Goal: Check status: Check status

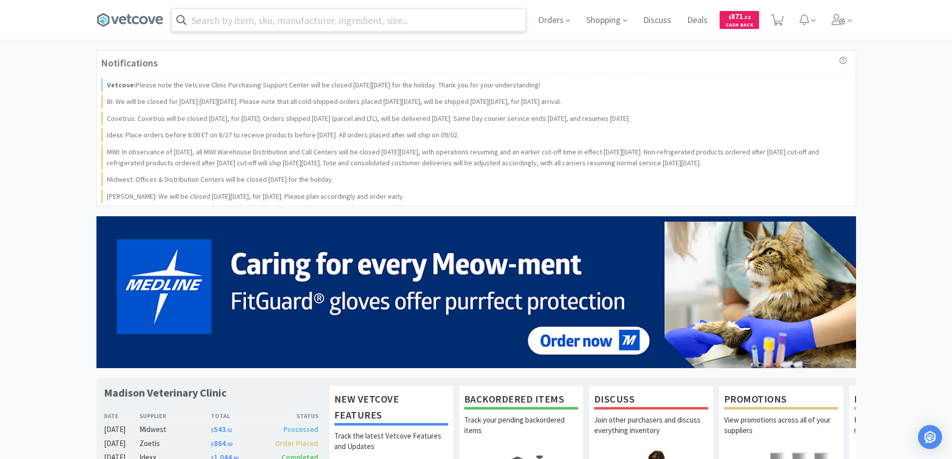
click at [207, 17] on input "text" at bounding box center [348, 19] width 354 height 23
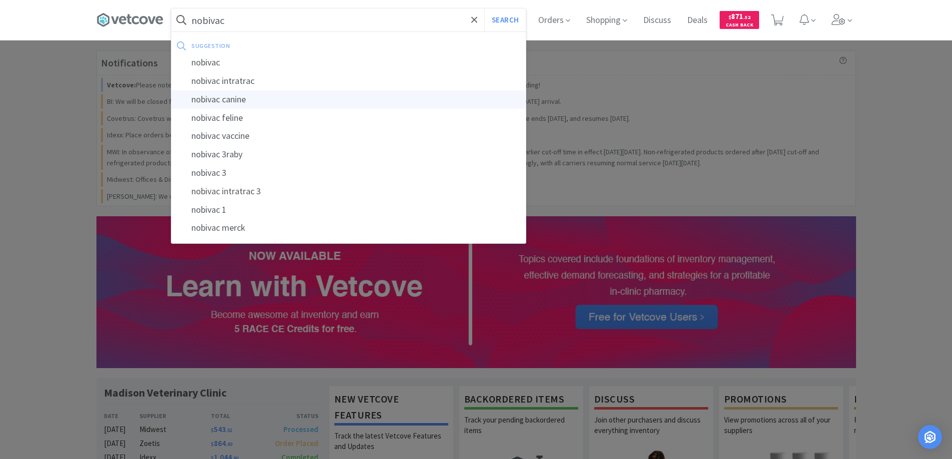
click at [228, 98] on div "nobivac canine" at bounding box center [348, 99] width 354 height 18
type input "nobivac canine"
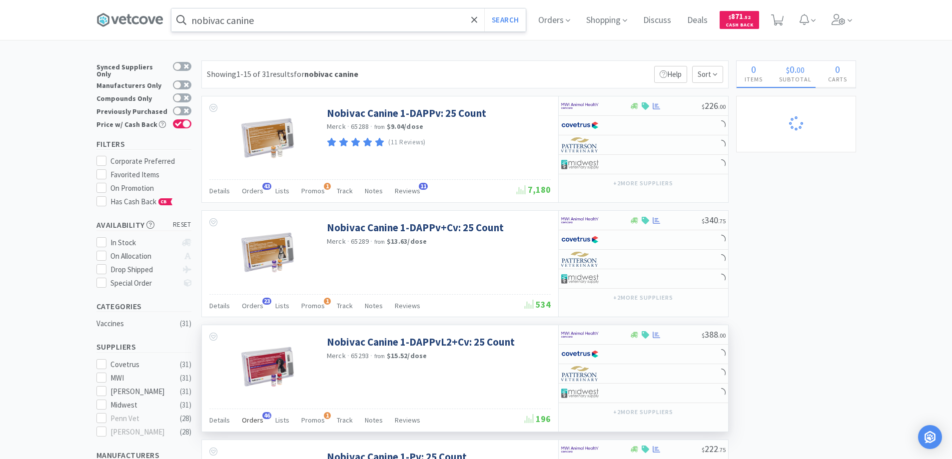
click at [264, 414] on span "46" at bounding box center [266, 415] width 9 height 7
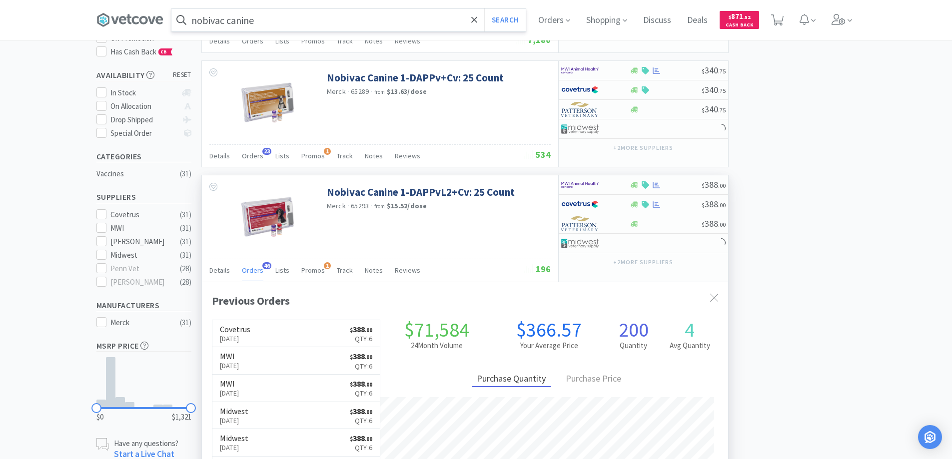
scroll to position [268, 526]
click at [552, 17] on span "Orders" at bounding box center [554, 20] width 40 height 40
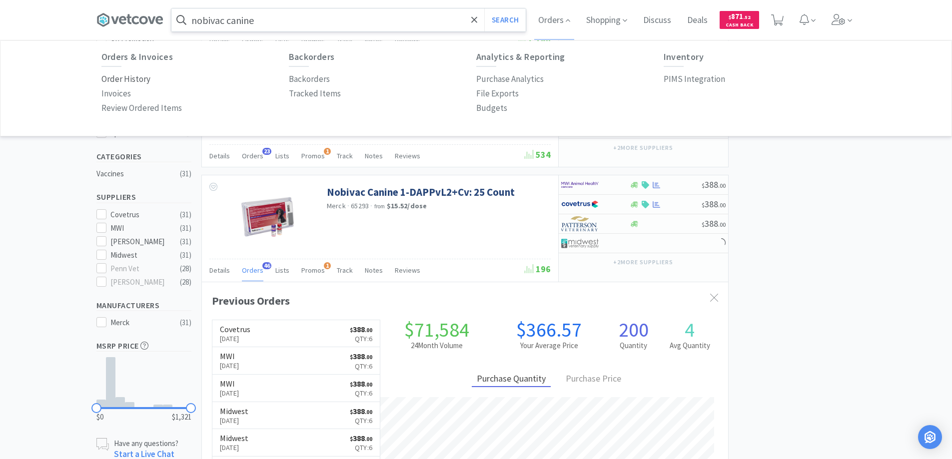
click at [135, 78] on p "Order History" at bounding box center [125, 78] width 49 height 13
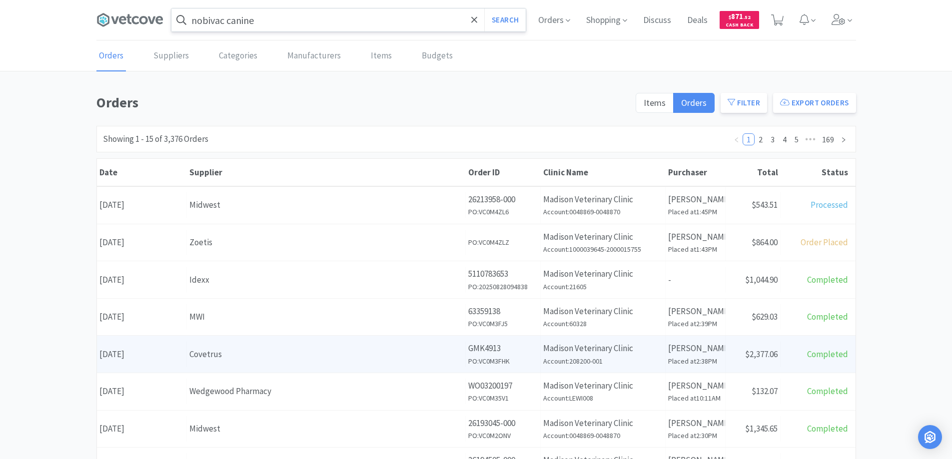
click at [270, 358] on div "Covetrus" at bounding box center [325, 354] width 273 height 13
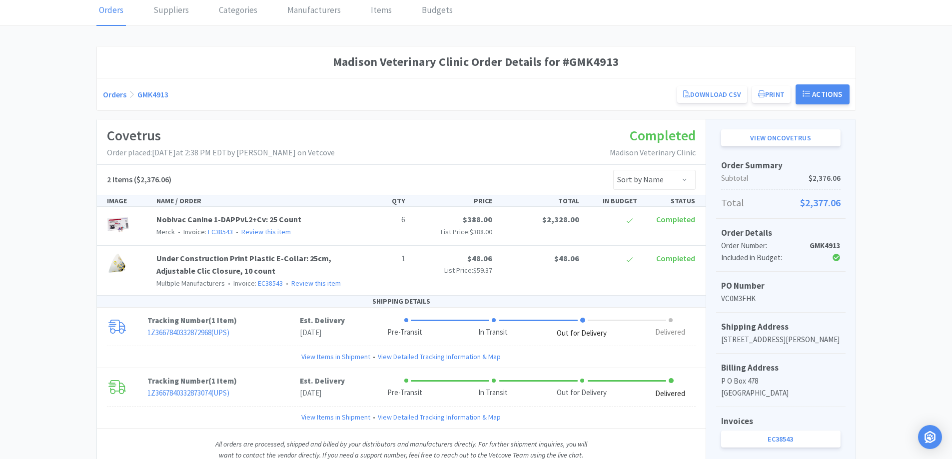
scroll to position [100, 0]
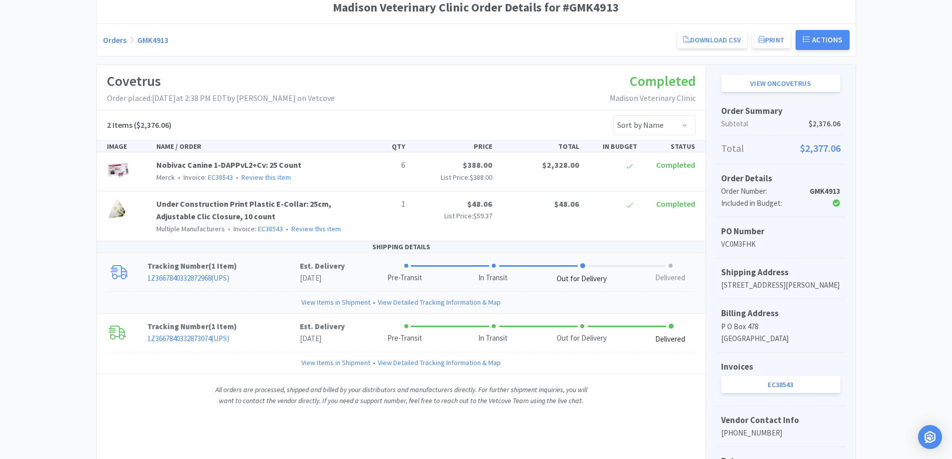
click at [350, 301] on link "View Items in Shipment" at bounding box center [335, 302] width 69 height 11
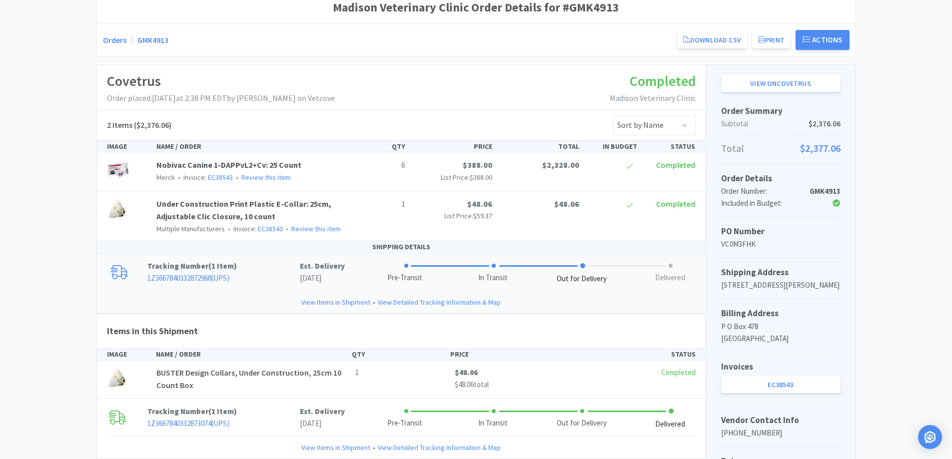
click at [350, 301] on link "View Items in Shipment" at bounding box center [335, 302] width 69 height 11
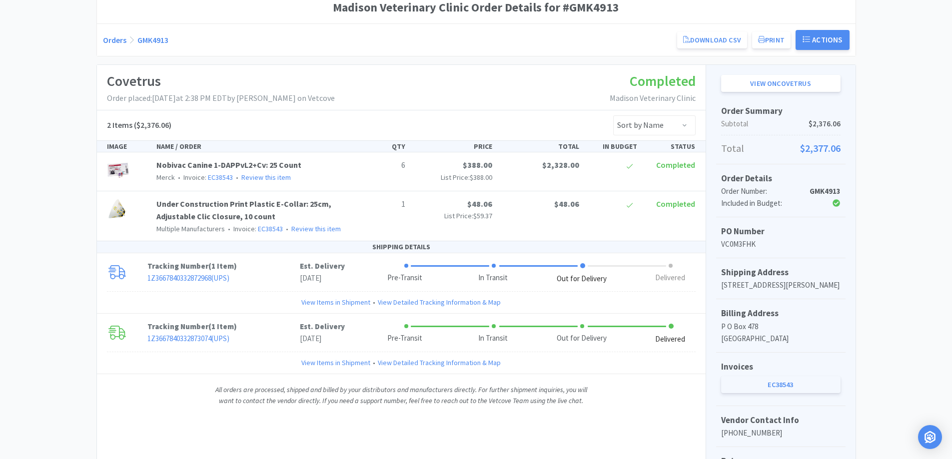
click at [767, 393] on link "EC38543" at bounding box center [780, 384] width 119 height 17
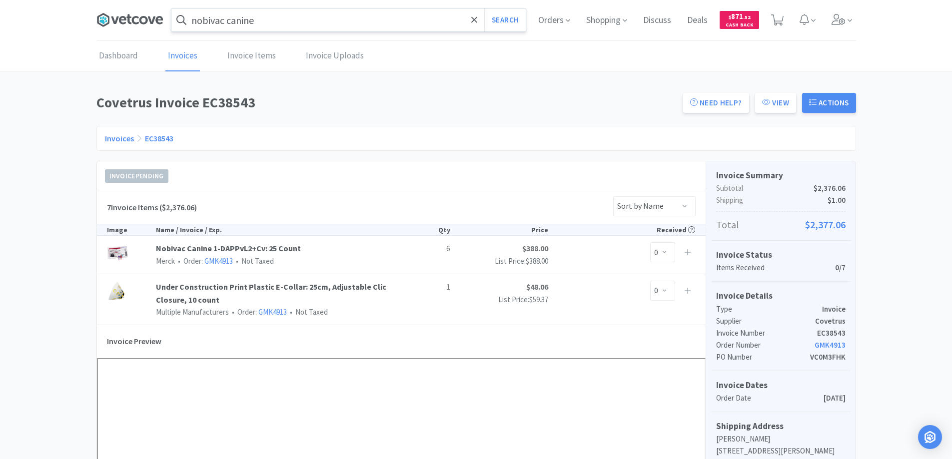
click at [139, 20] on icon at bounding box center [129, 19] width 67 height 15
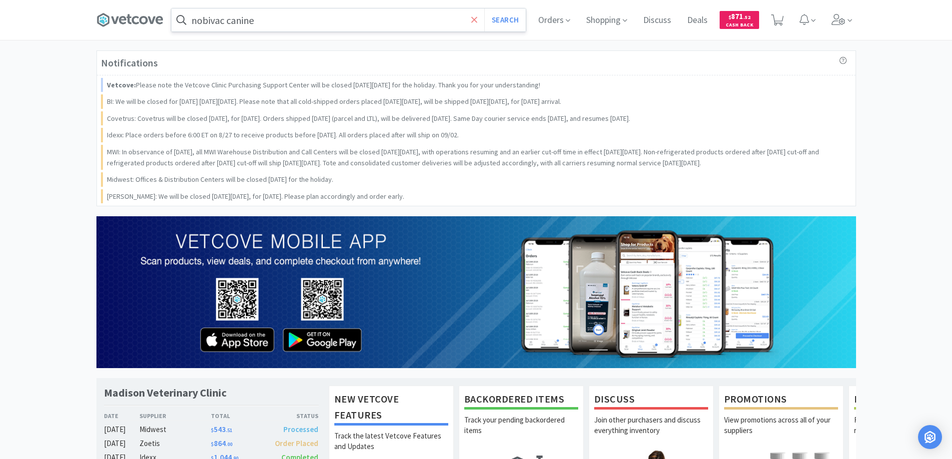
click at [471, 20] on icon at bounding box center [474, 20] width 6 height 10
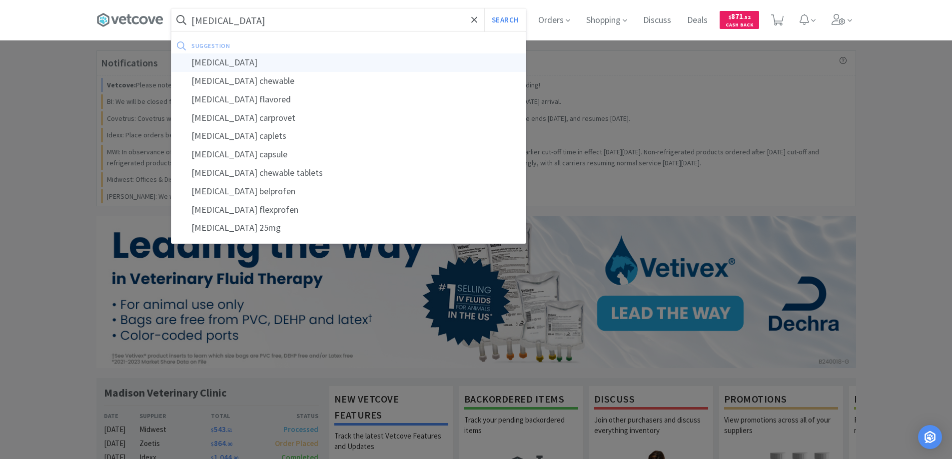
type input "carprofen"
click at [206, 62] on div "carprofen" at bounding box center [348, 62] width 354 height 18
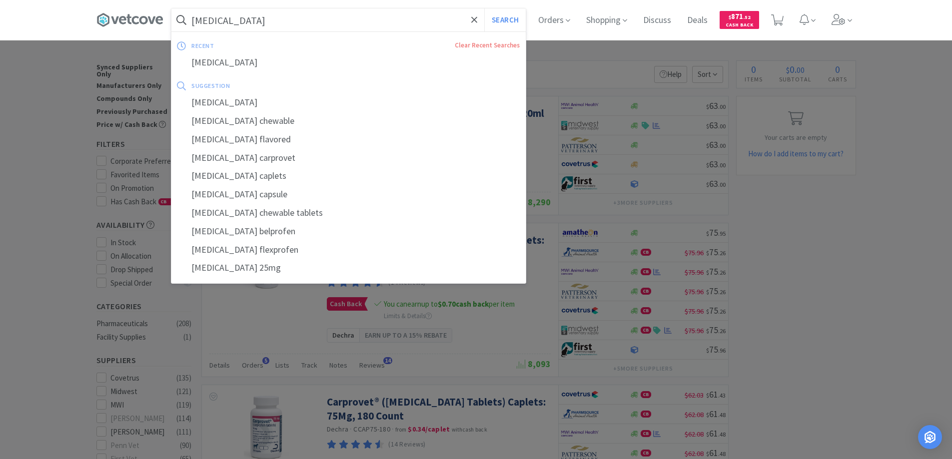
click at [271, 26] on input "carprofen" at bounding box center [348, 19] width 354 height 23
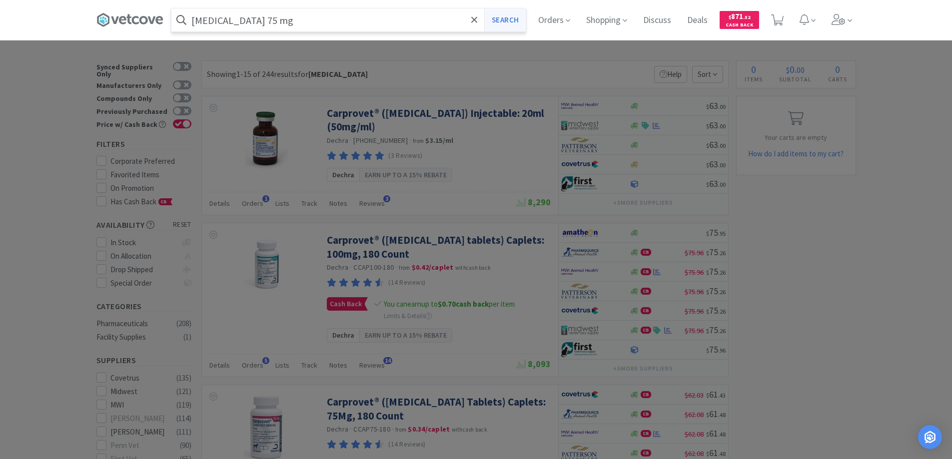
type input "carprofen 75 mg"
click at [507, 19] on button "Search" at bounding box center [504, 19] width 41 height 23
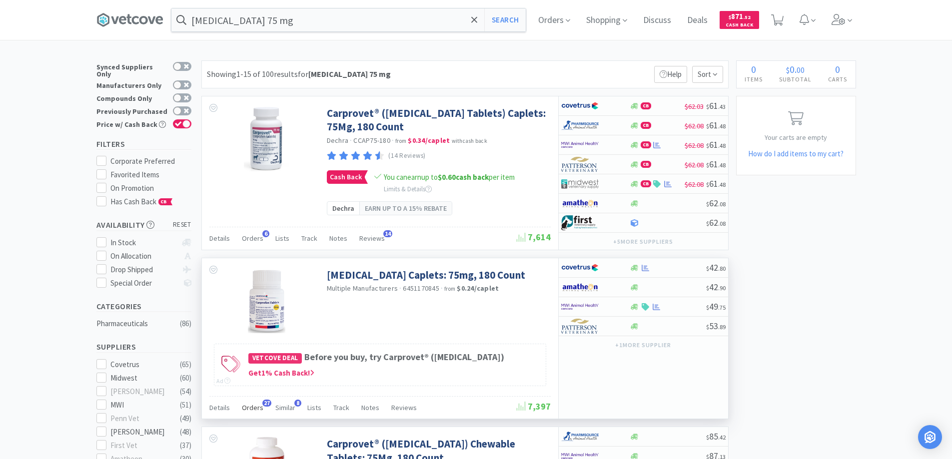
click at [264, 403] on span "27" at bounding box center [266, 403] width 9 height 7
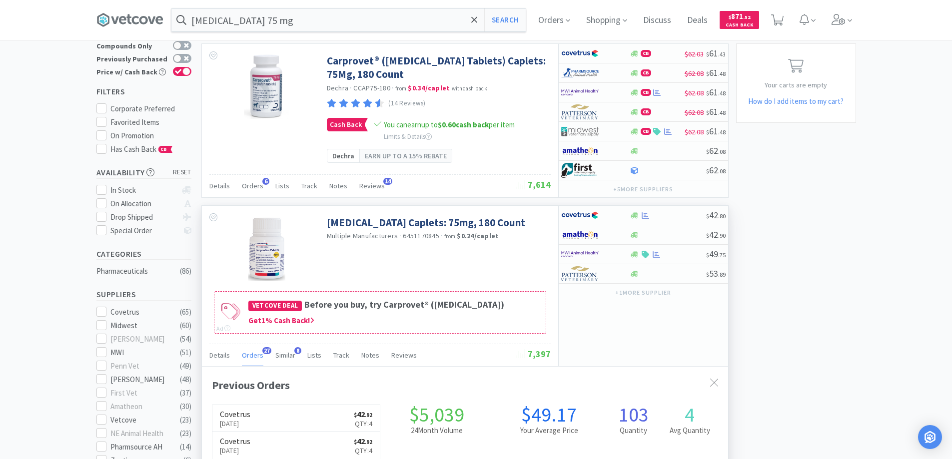
scroll to position [50, 0]
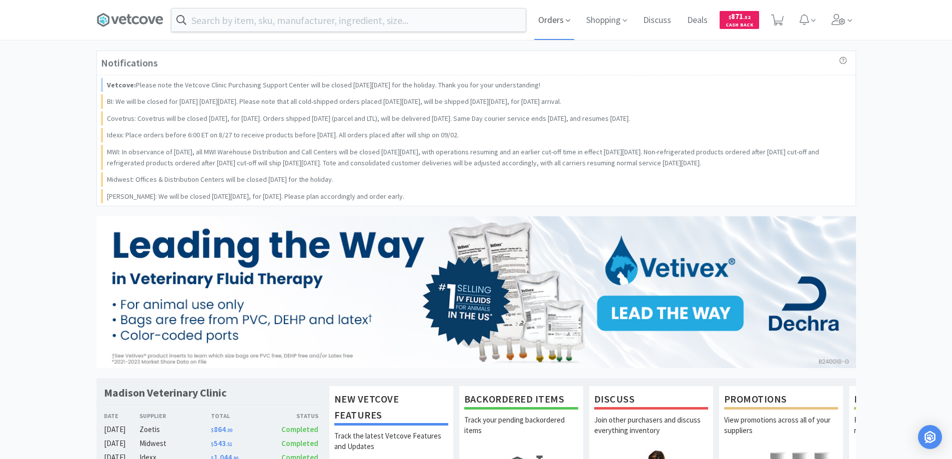
click at [544, 20] on span "Orders" at bounding box center [554, 20] width 40 height 40
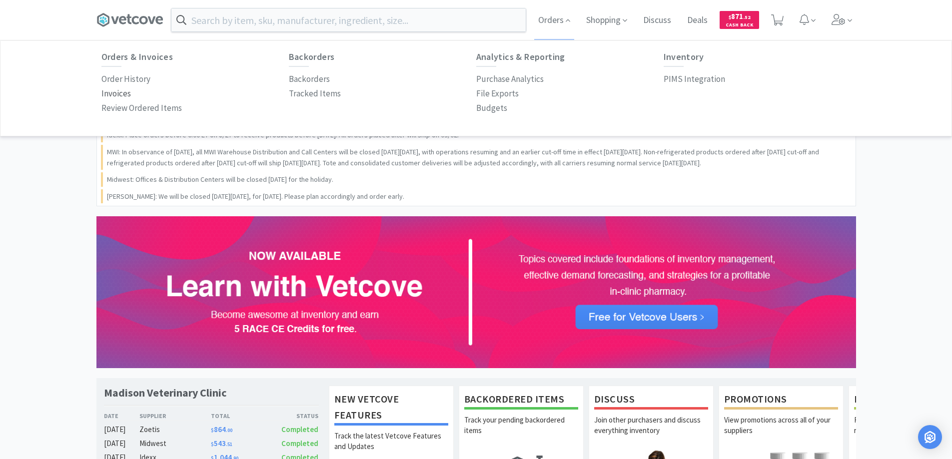
click at [112, 90] on p "Invoices" at bounding box center [115, 93] width 29 height 13
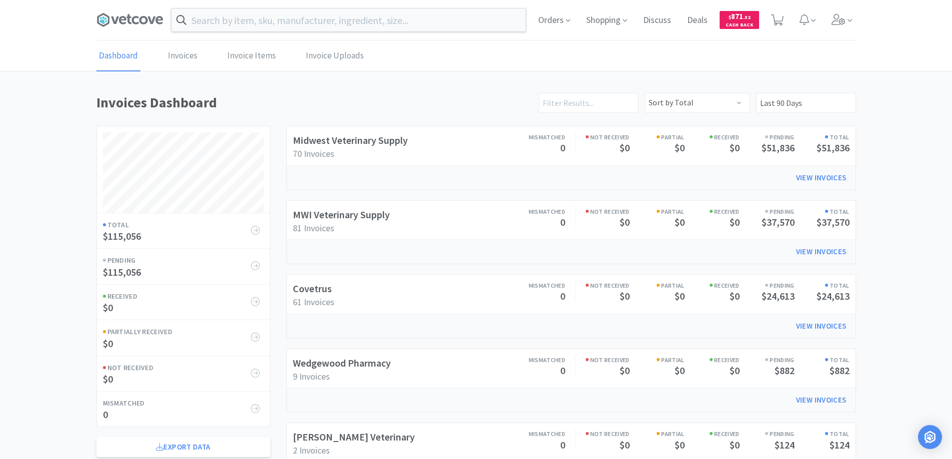
scroll to position [480, 759]
click at [182, 54] on link "Invoices" at bounding box center [182, 56] width 34 height 30
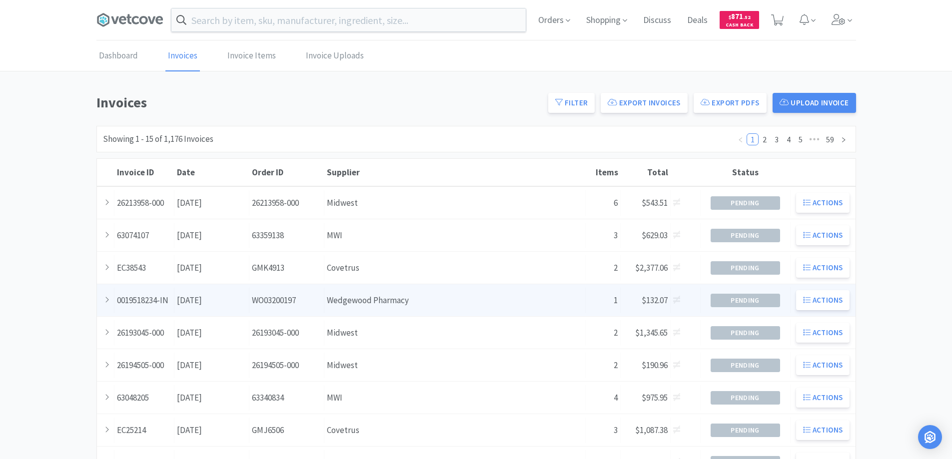
click at [368, 297] on div "Supplier Wedgewood Pharmacy" at bounding box center [454, 300] width 261 height 25
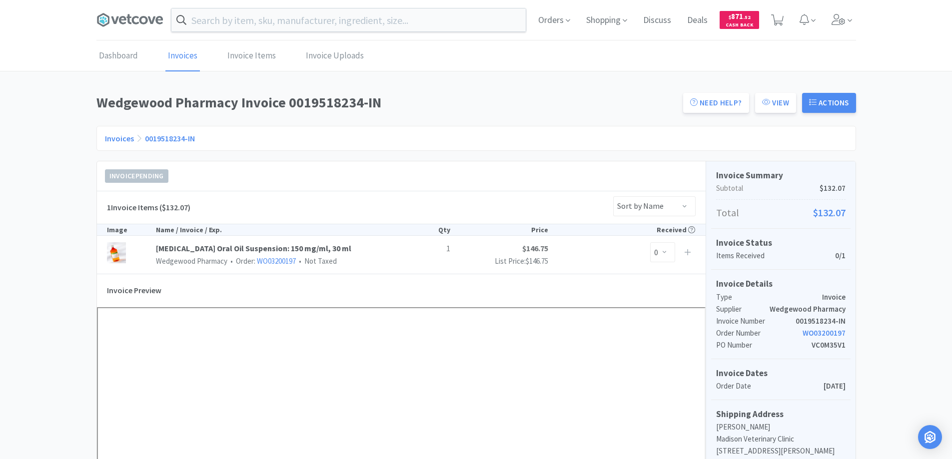
click at [115, 137] on link "Invoices" at bounding box center [119, 138] width 29 height 10
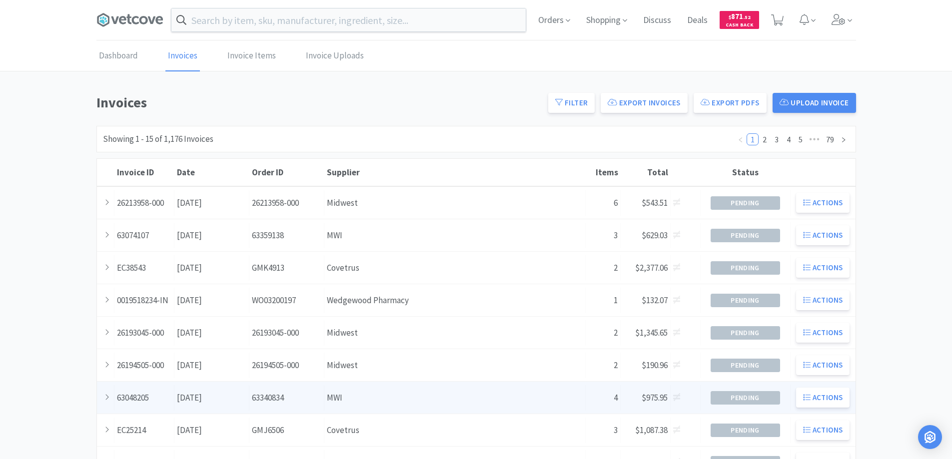
scroll to position [150, 0]
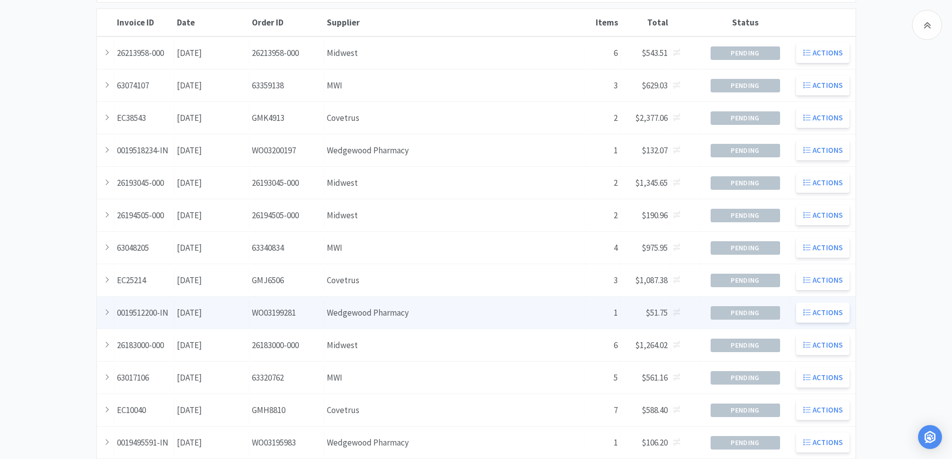
click at [293, 315] on div "Order ID WO03199281" at bounding box center [286, 312] width 75 height 25
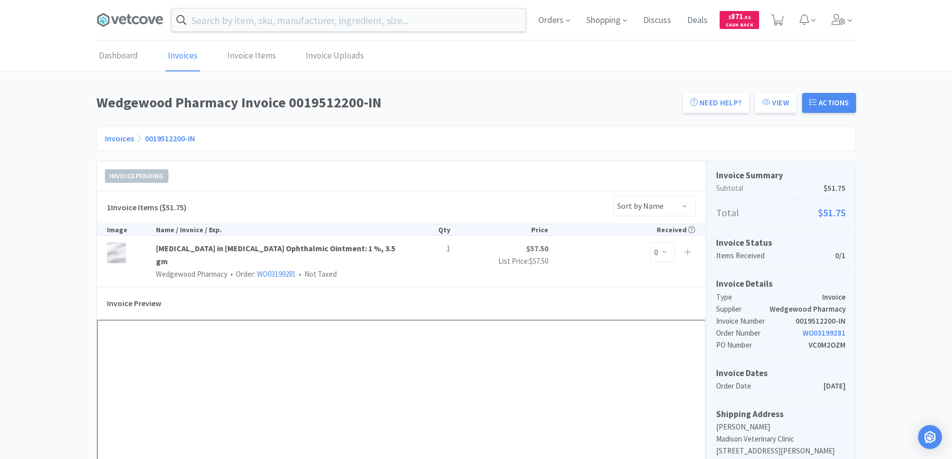
click at [114, 140] on link "Invoices" at bounding box center [119, 138] width 29 height 10
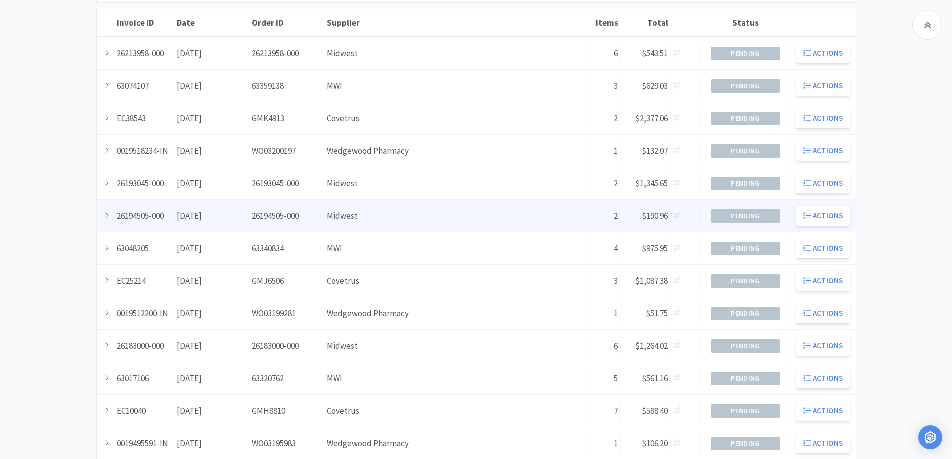
scroll to position [150, 0]
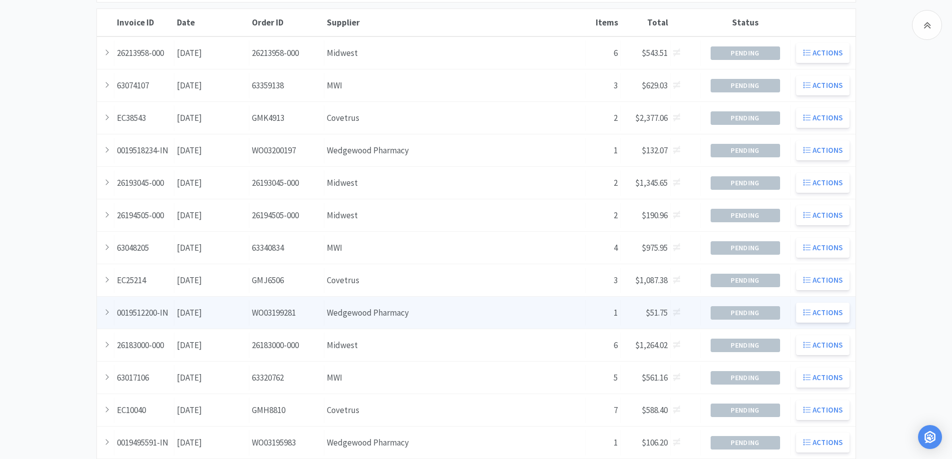
click at [301, 319] on div "Order ID WO03199281" at bounding box center [286, 312] width 75 height 25
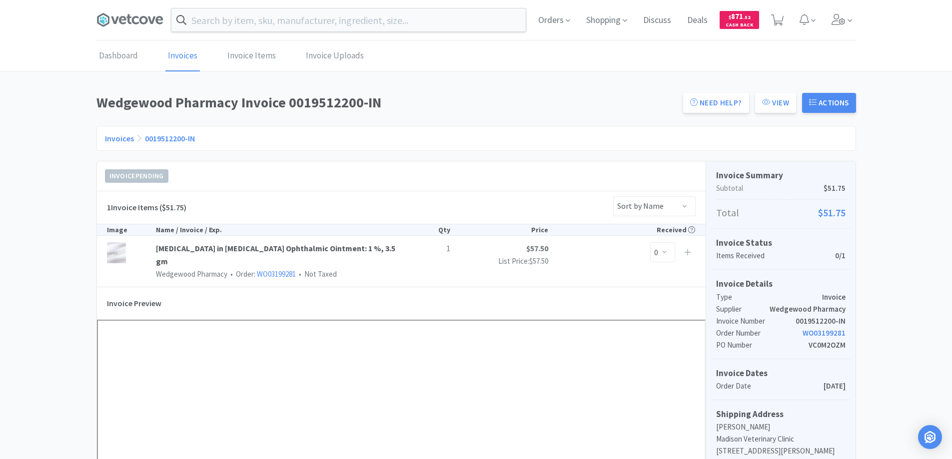
click at [116, 138] on link "Invoices" at bounding box center [119, 138] width 29 height 10
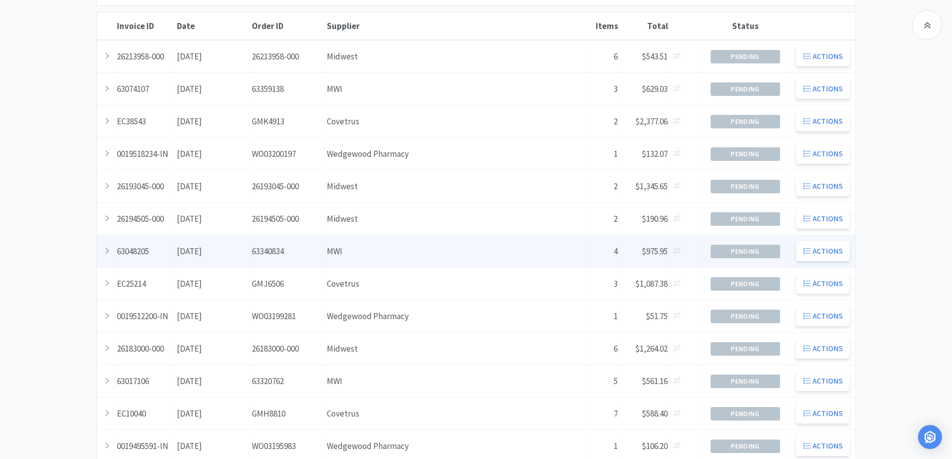
scroll to position [150, 0]
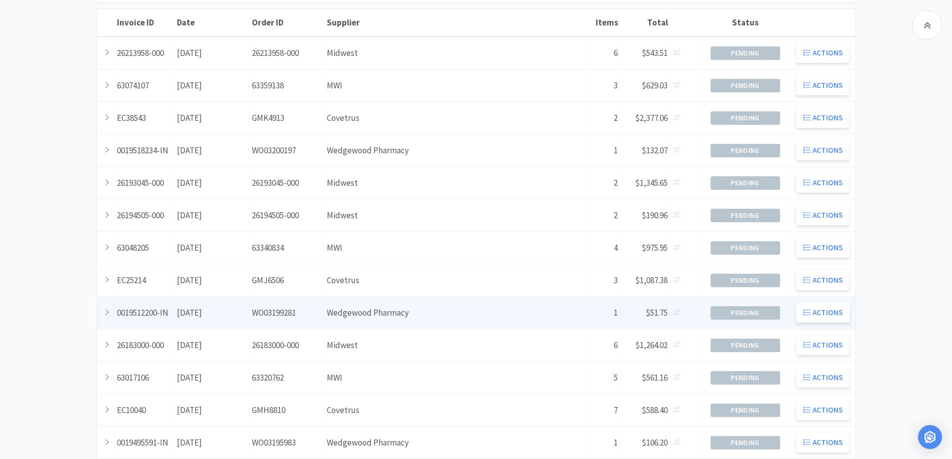
click at [432, 318] on div "Supplier Wedgewood Pharmacy" at bounding box center [454, 312] width 261 height 25
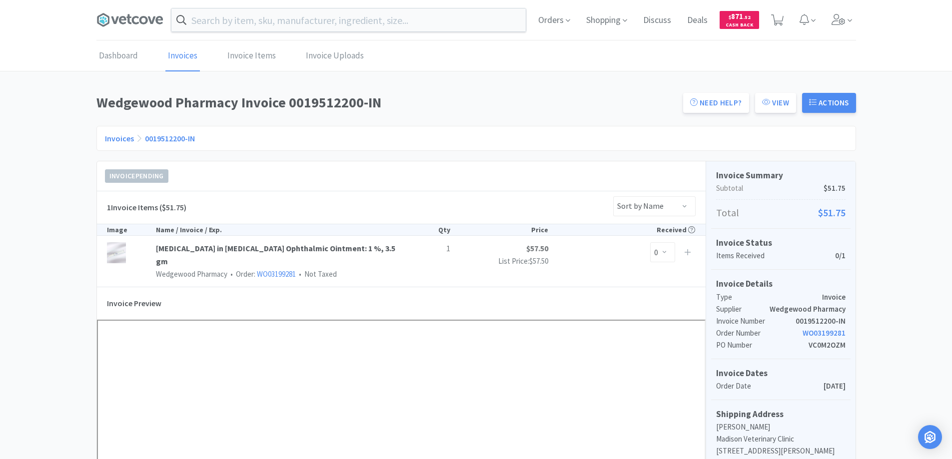
click at [116, 138] on link "Invoices" at bounding box center [119, 138] width 29 height 10
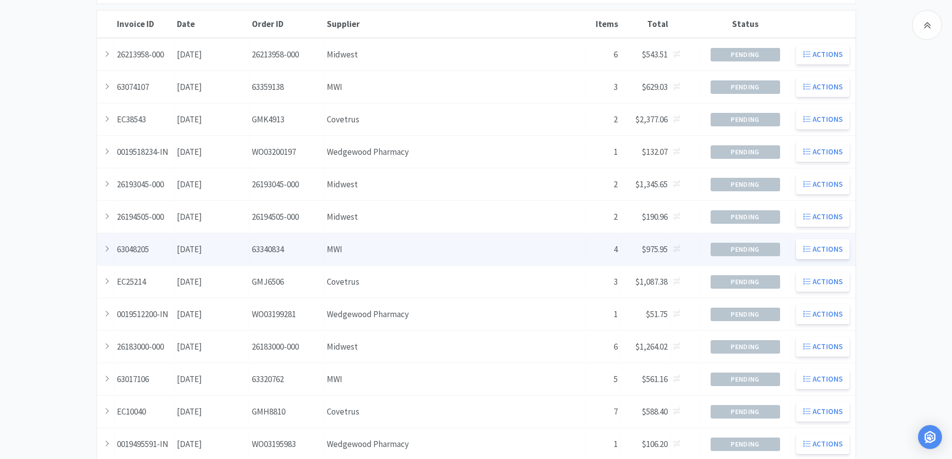
scroll to position [150, 0]
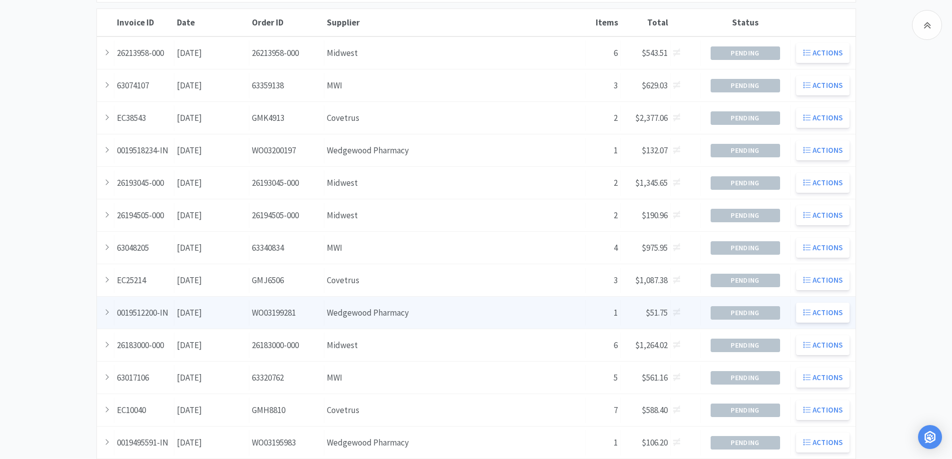
click at [350, 314] on div "Supplier Wedgewood Pharmacy" at bounding box center [454, 312] width 261 height 25
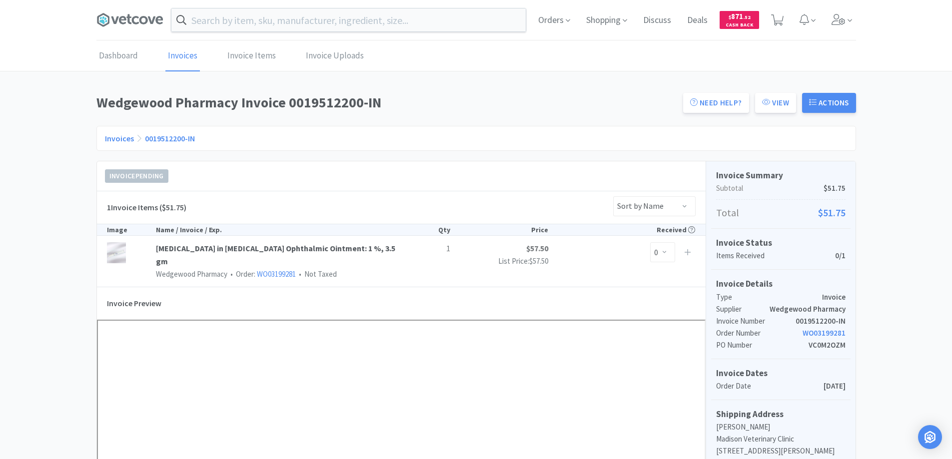
click at [115, 139] on link "Invoices" at bounding box center [119, 138] width 29 height 10
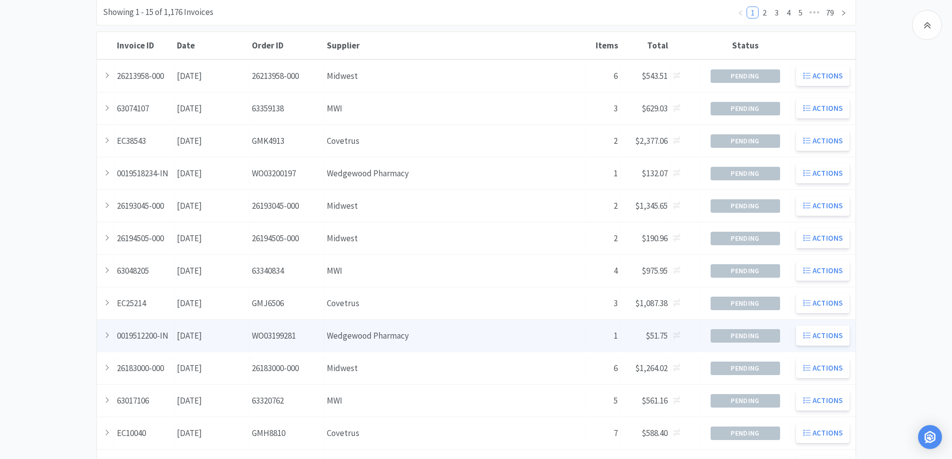
scroll to position [150, 0]
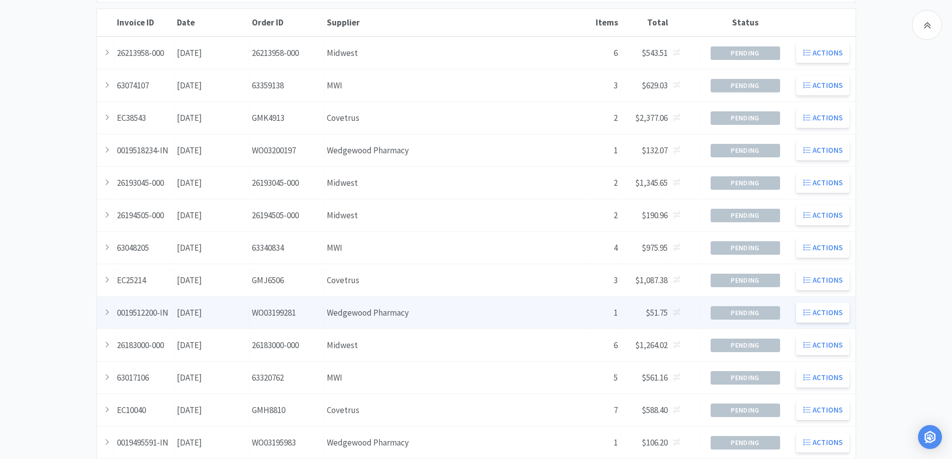
click at [237, 314] on div "Date [DATE]" at bounding box center [211, 312] width 75 height 25
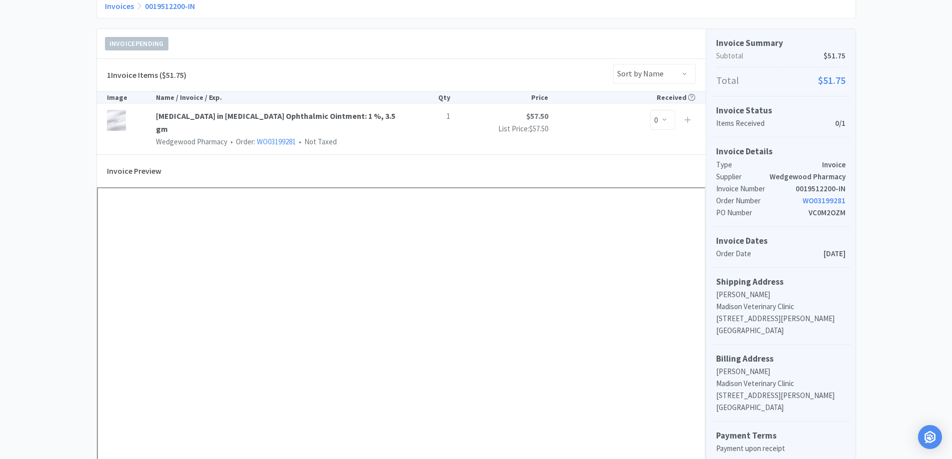
scroll to position [50, 0]
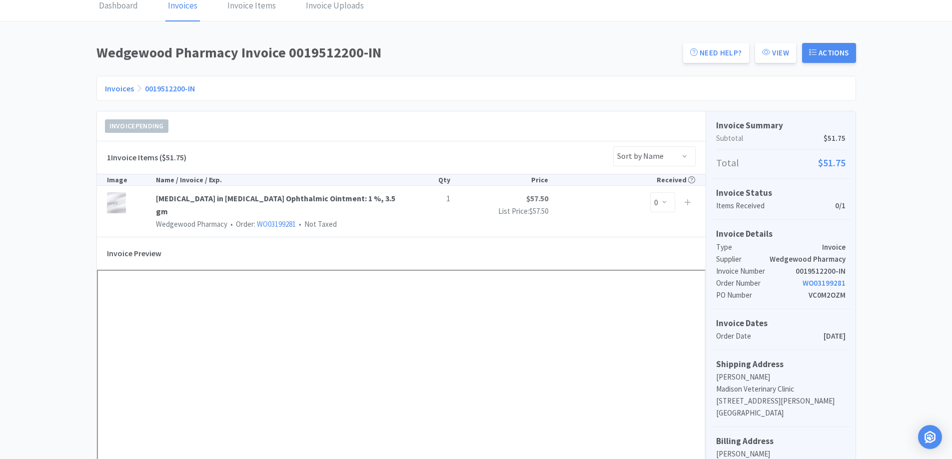
click at [113, 84] on link "Invoices" at bounding box center [119, 88] width 29 height 10
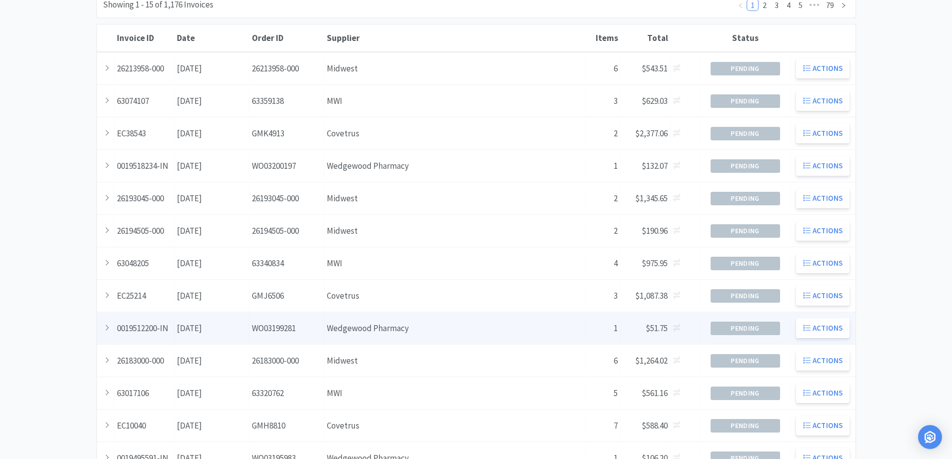
scroll to position [150, 0]
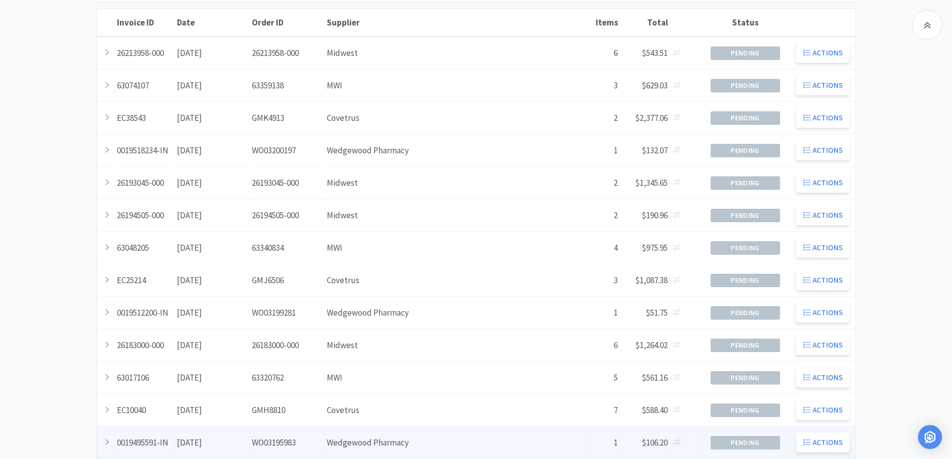
click at [463, 444] on div "Supplier Wedgewood Pharmacy" at bounding box center [454, 442] width 261 height 25
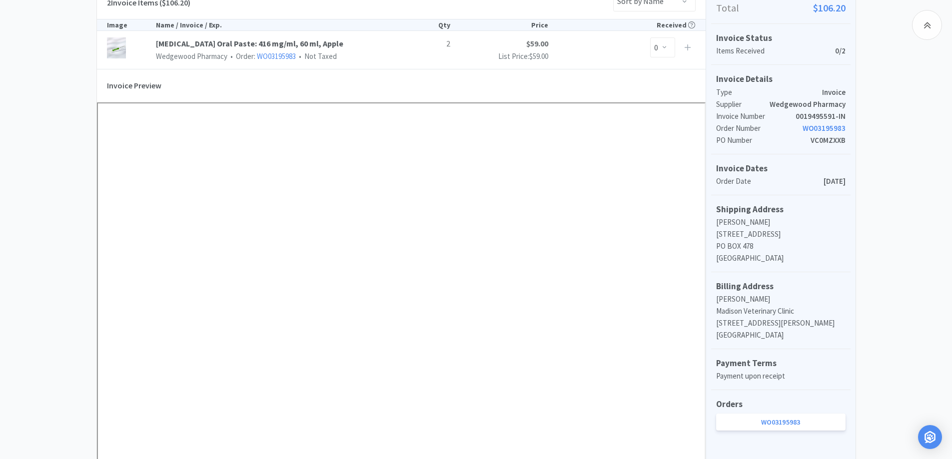
scroll to position [50, 0]
